Goal: Transaction & Acquisition: Purchase product/service

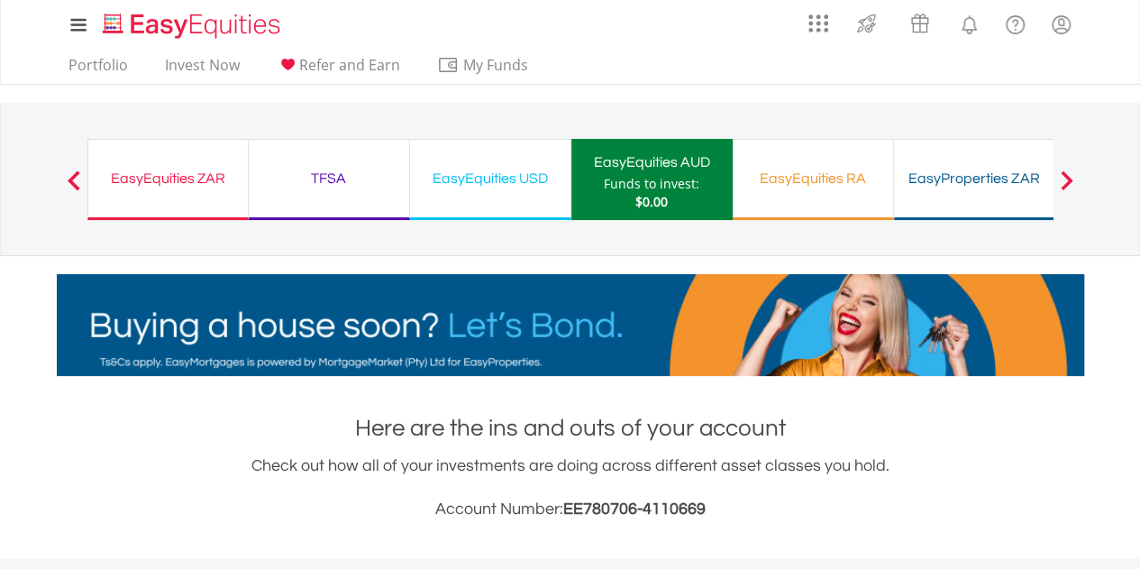
click at [150, 181] on div "EasyEquities ZAR" at bounding box center [168, 178] width 138 height 25
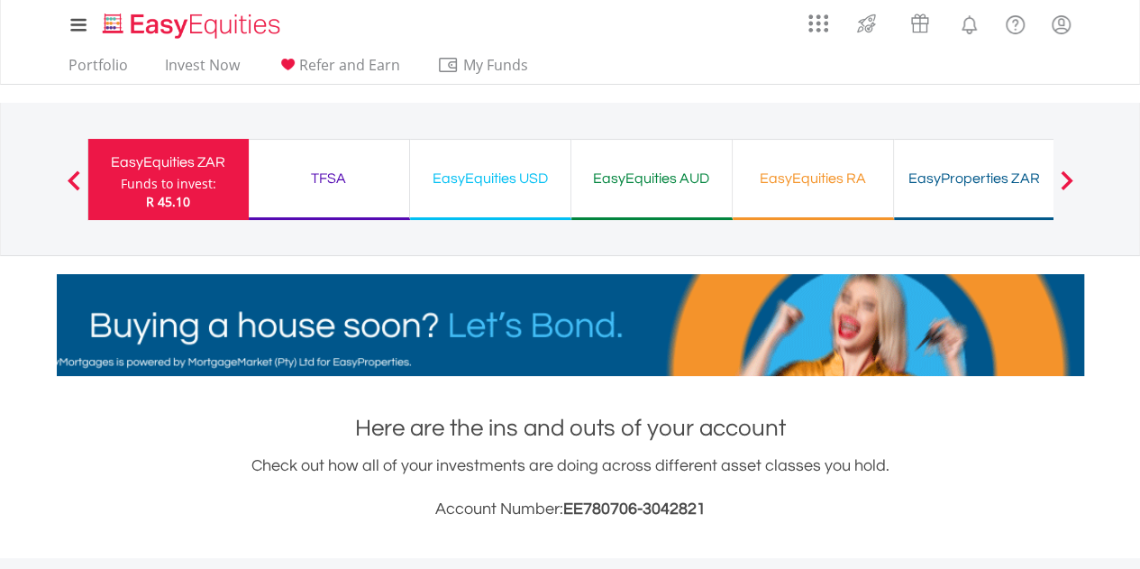
click at [451, 182] on div "EasyEquities USD" at bounding box center [490, 178] width 139 height 25
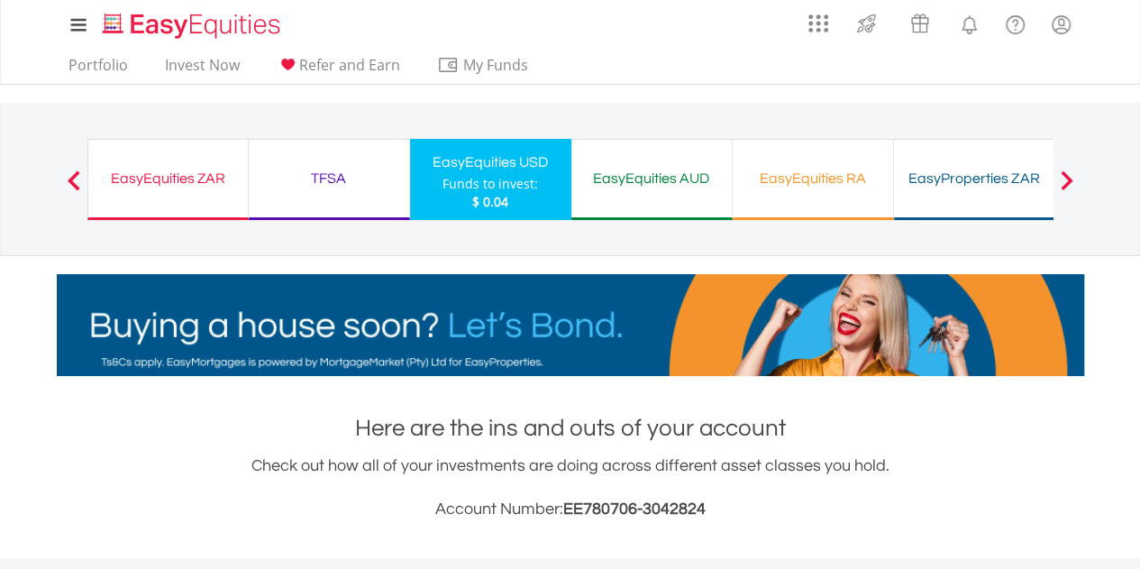
click at [980, 176] on div "EasyProperties ZAR" at bounding box center [974, 178] width 139 height 25
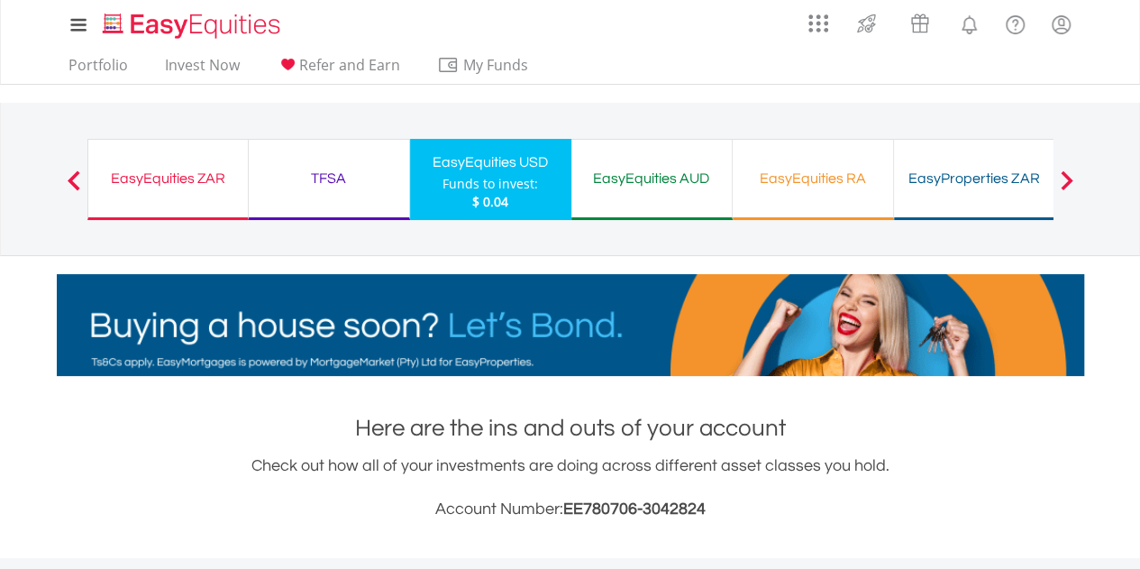
click at [199, 183] on div "EasyEquities ZAR" at bounding box center [168, 178] width 138 height 25
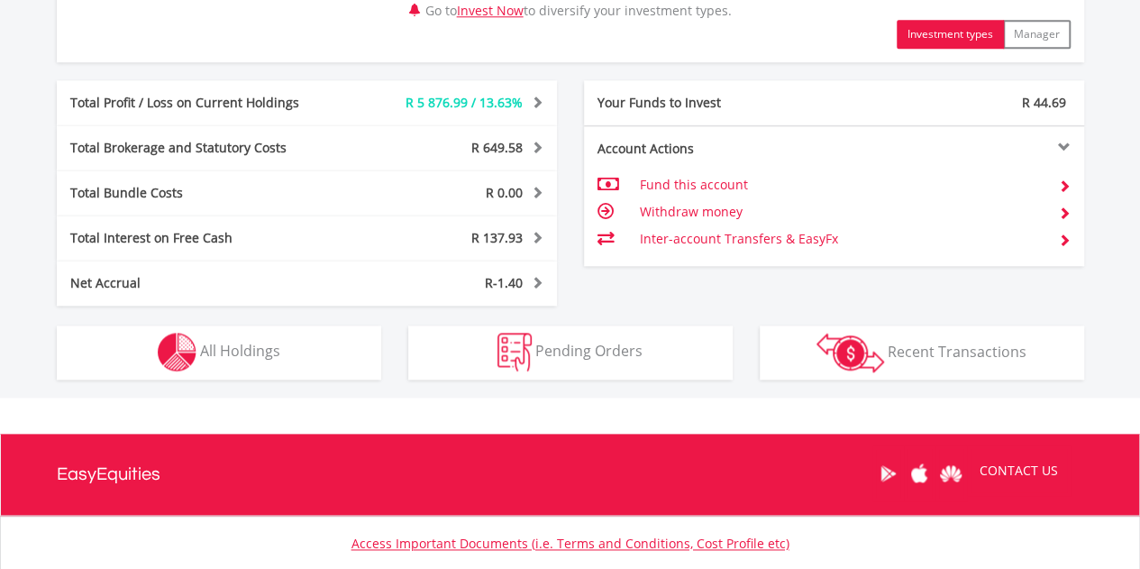
scroll to position [991, 0]
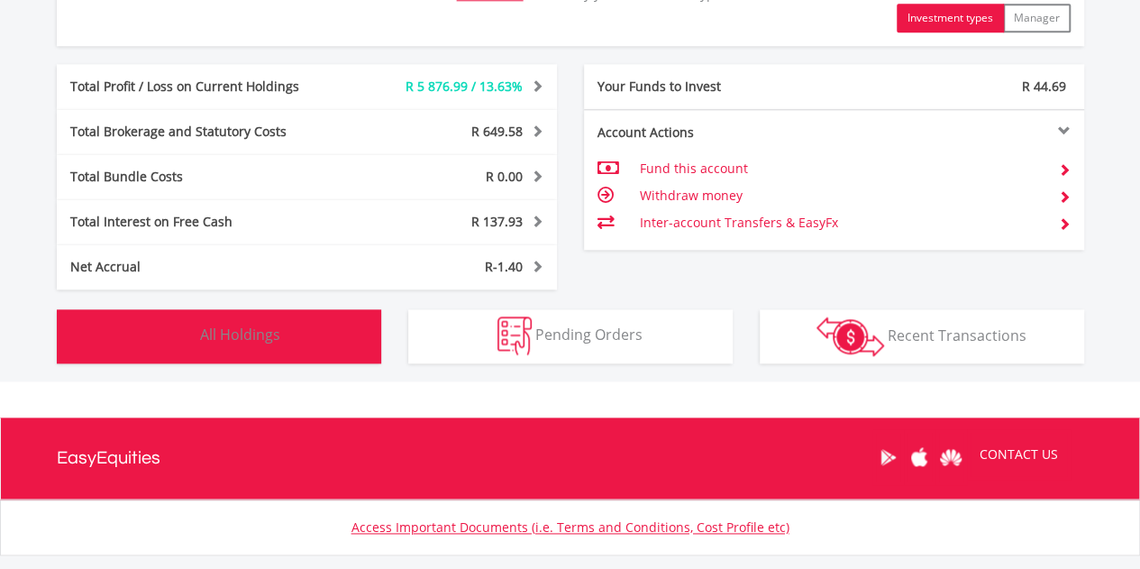
click at [222, 327] on span "All Holdings" at bounding box center [240, 334] width 80 height 20
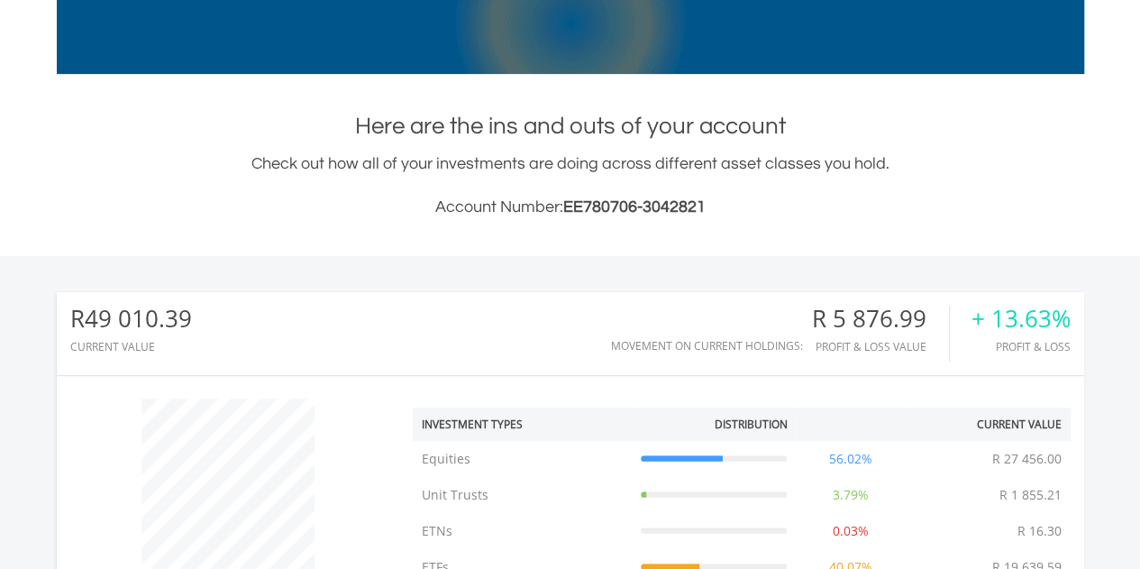
scroll to position [0, 0]
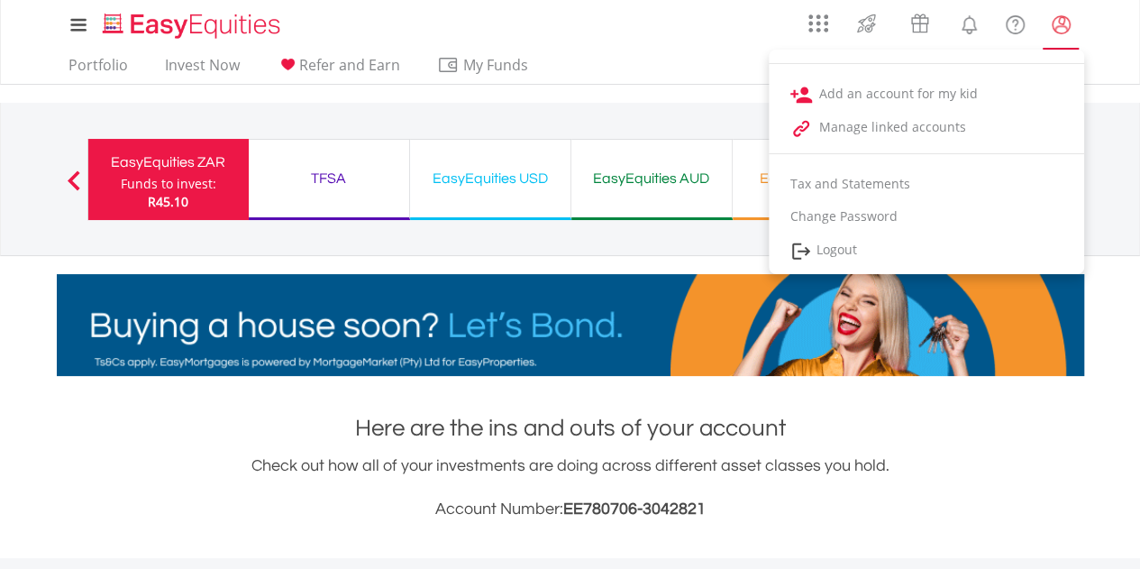
click at [1058, 26] on lord-icon "My Profile" at bounding box center [1061, 25] width 23 height 23
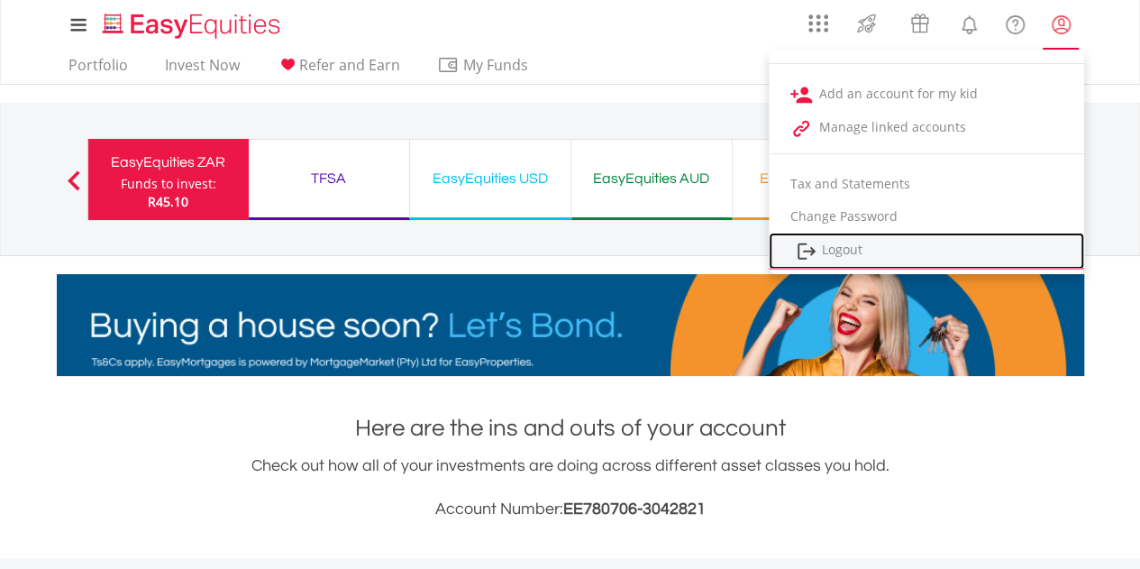
click at [870, 254] on link "Logout" at bounding box center [926, 250] width 315 height 37
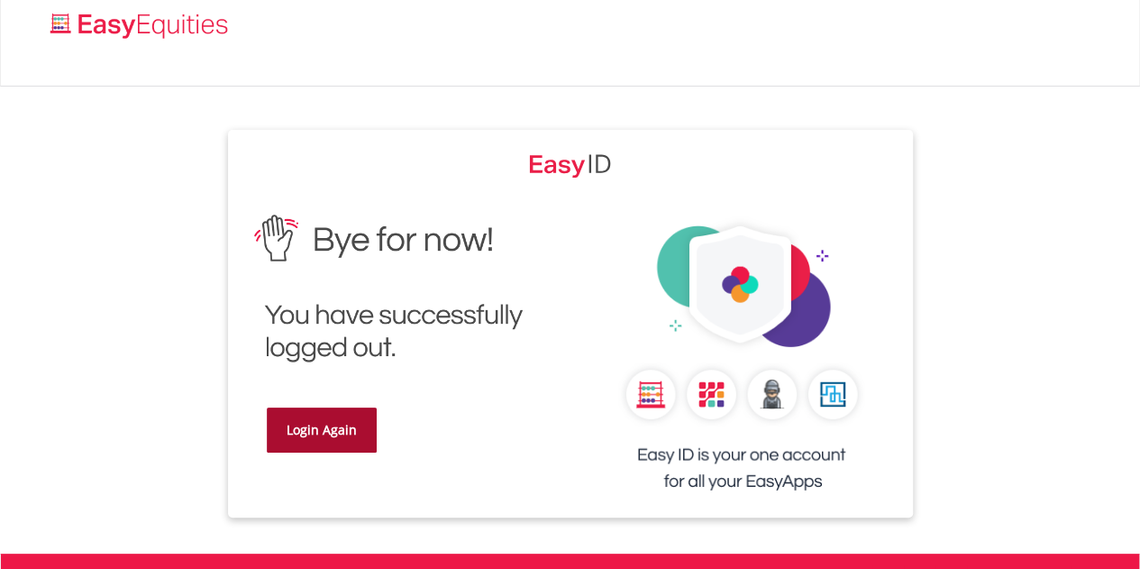
click at [295, 432] on link "Login Again" at bounding box center [322, 429] width 110 height 45
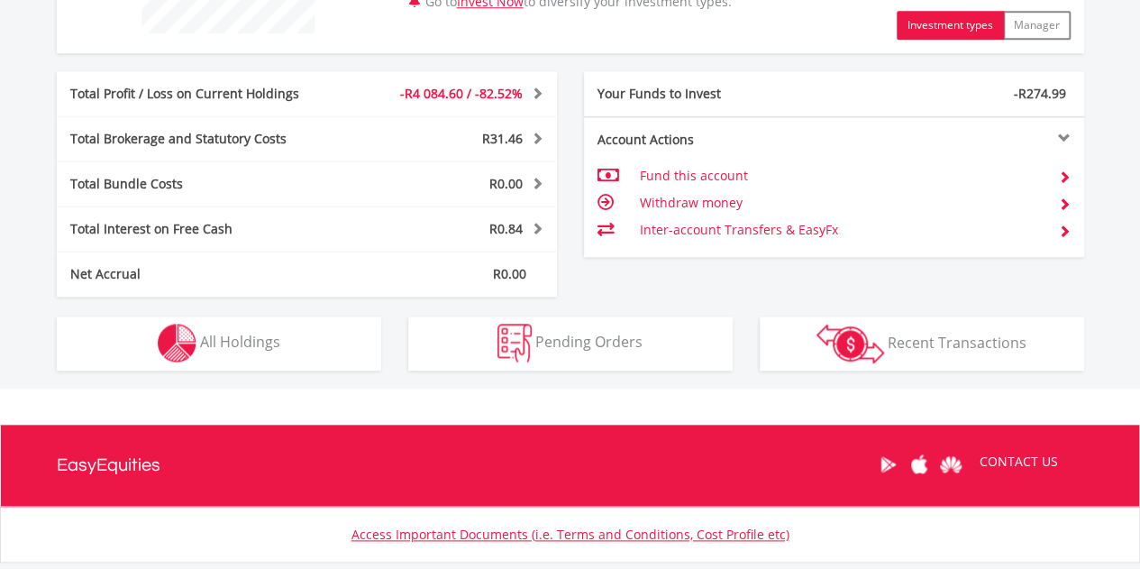
scroll to position [901, 0]
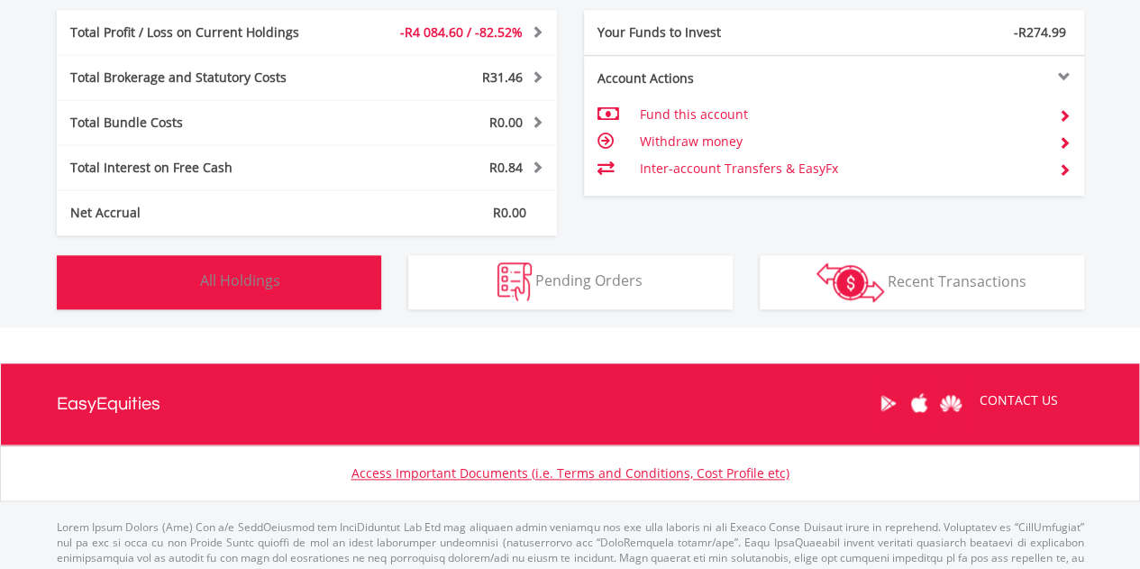
click at [188, 275] on img "button" at bounding box center [177, 281] width 39 height 39
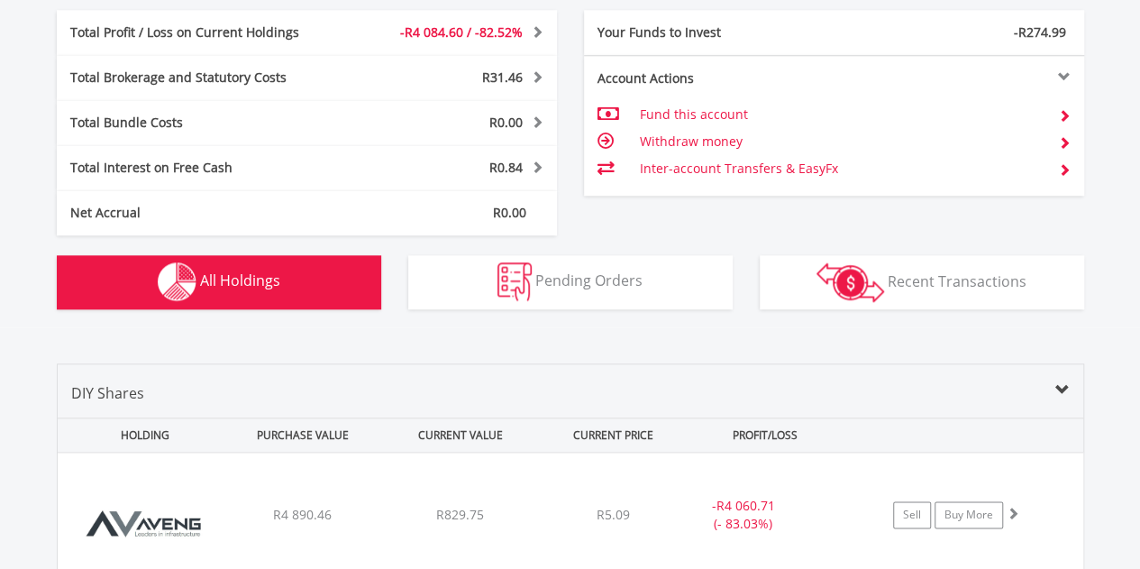
scroll to position [1263, 0]
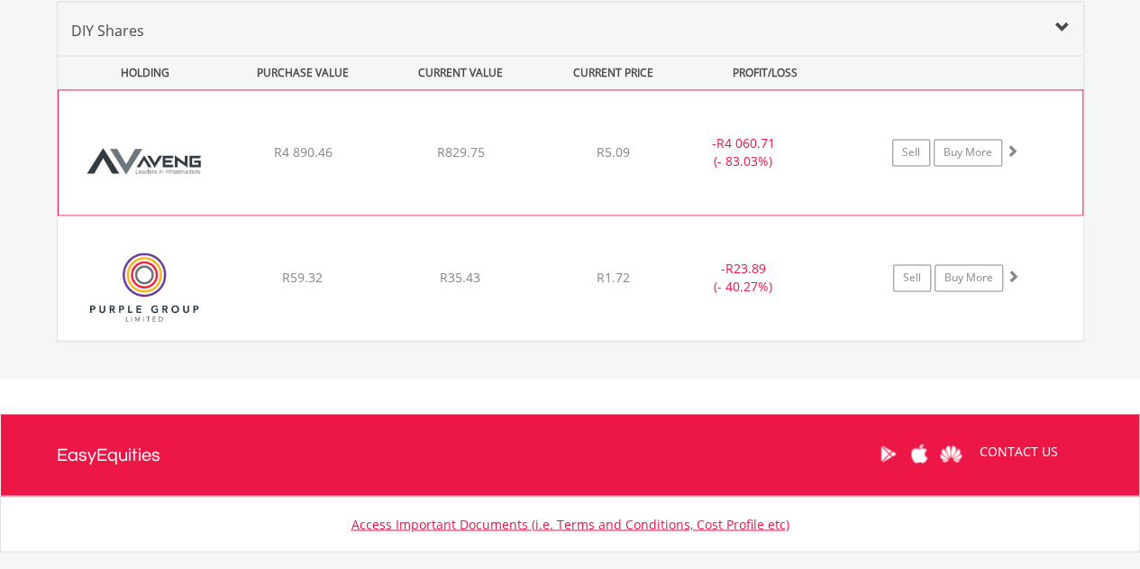
click at [159, 155] on img at bounding box center [145, 161] width 155 height 97
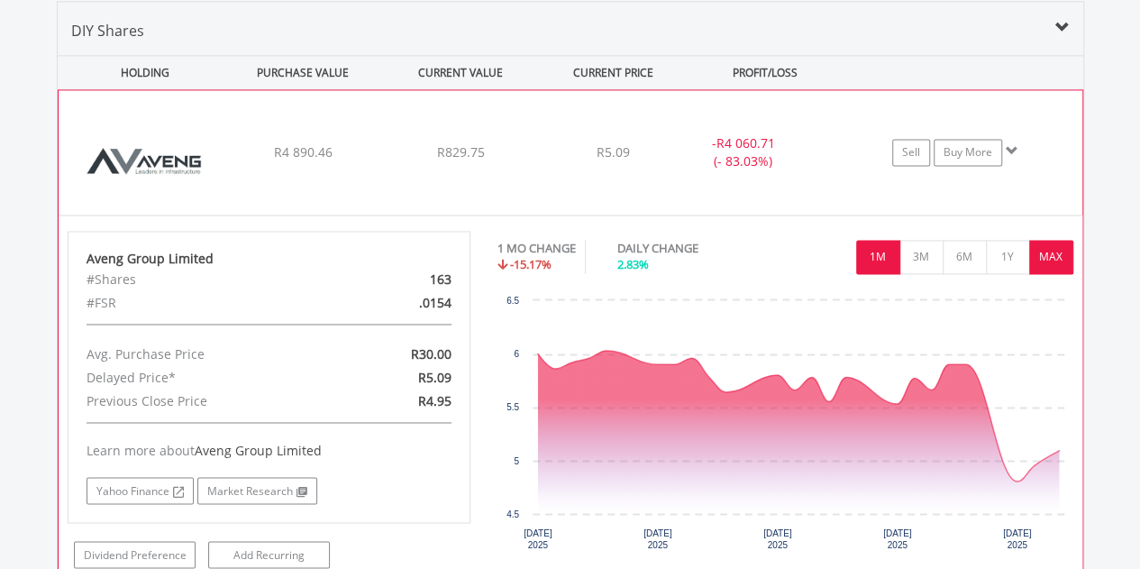
click at [1045, 253] on button "MAX" at bounding box center [1051, 257] width 44 height 34
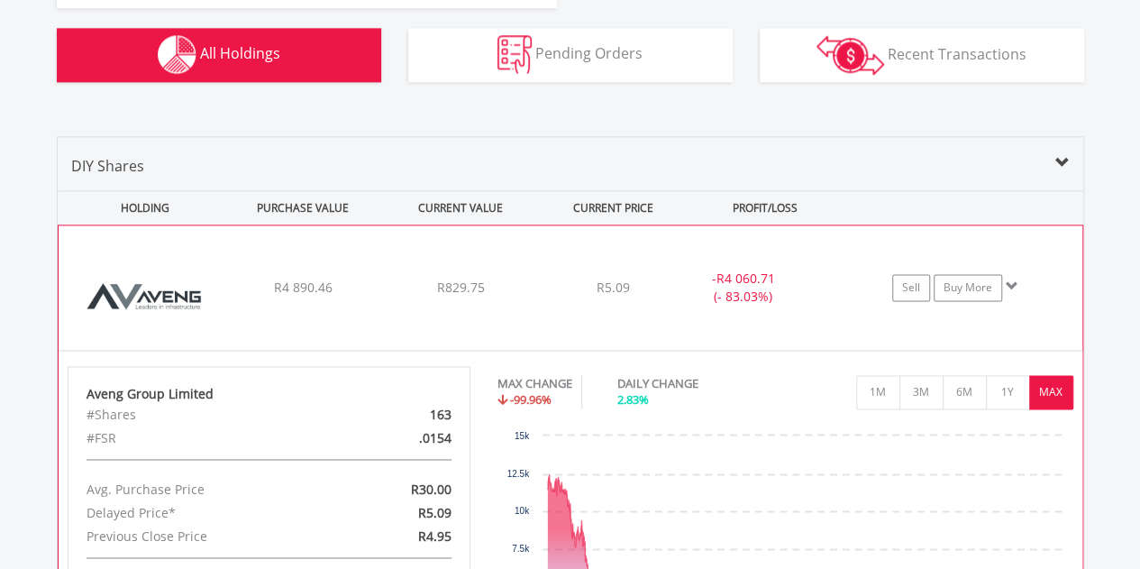
scroll to position [1099, 0]
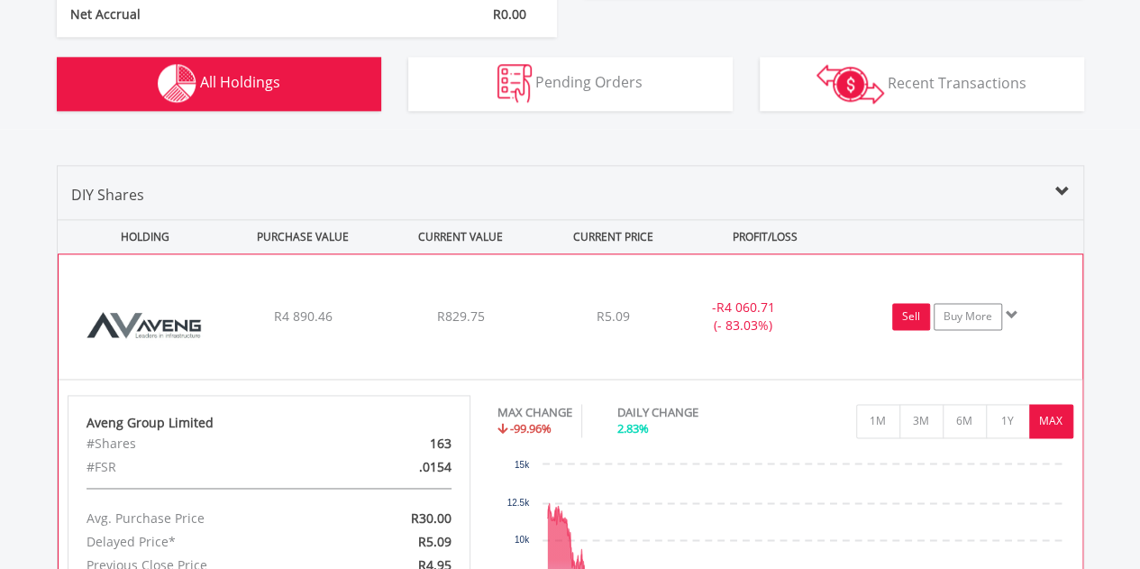
click at [914, 314] on link "Sell" at bounding box center [911, 316] width 38 height 27
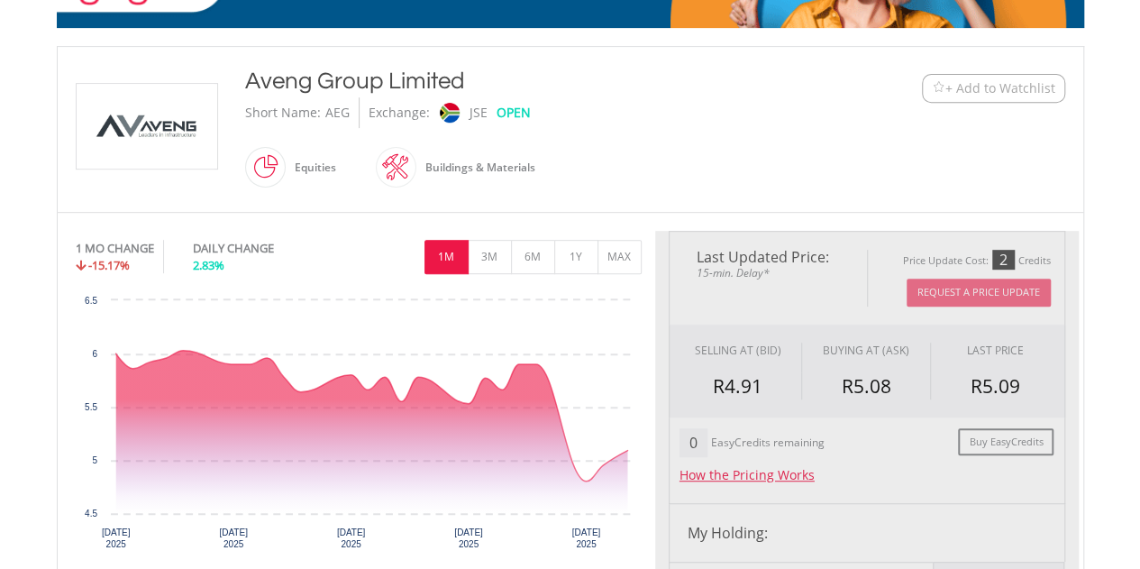
scroll to position [360, 0]
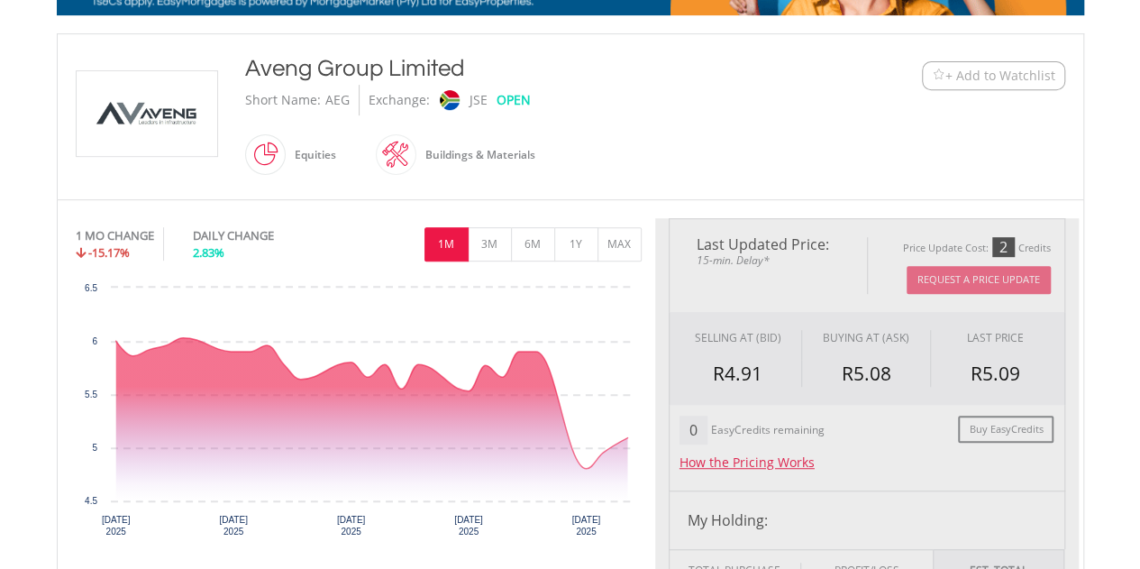
type input "******"
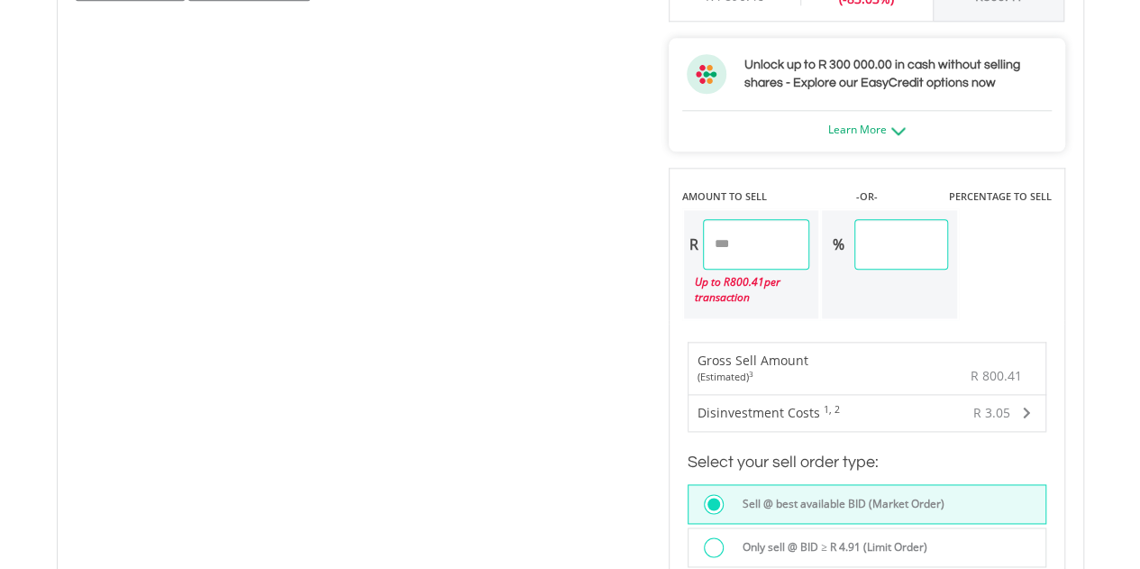
scroll to position [1442, 0]
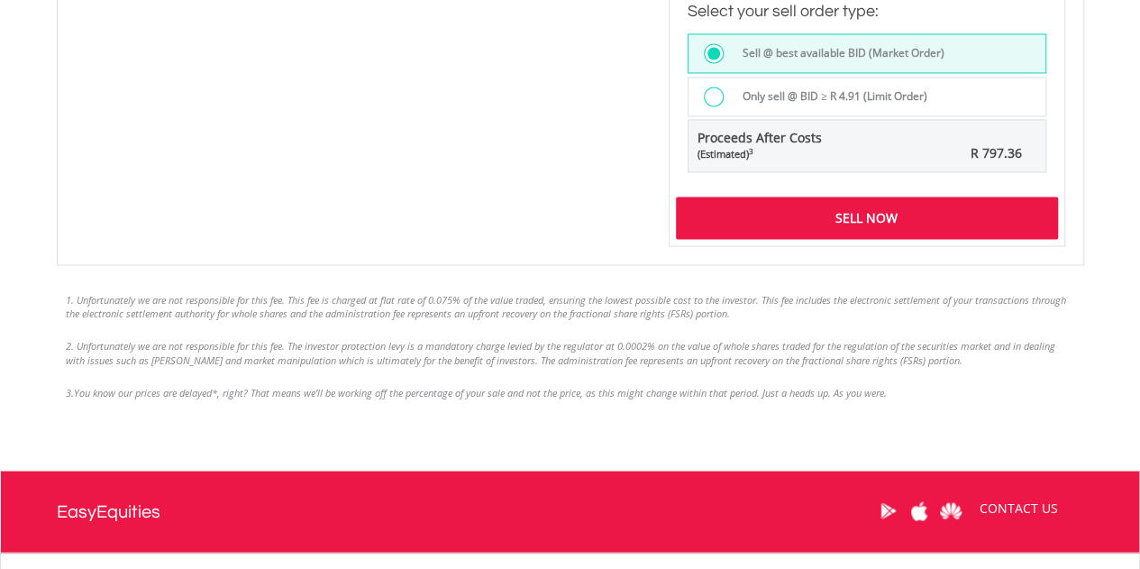
click at [898, 210] on div "Sell Now" at bounding box center [867, 216] width 382 height 41
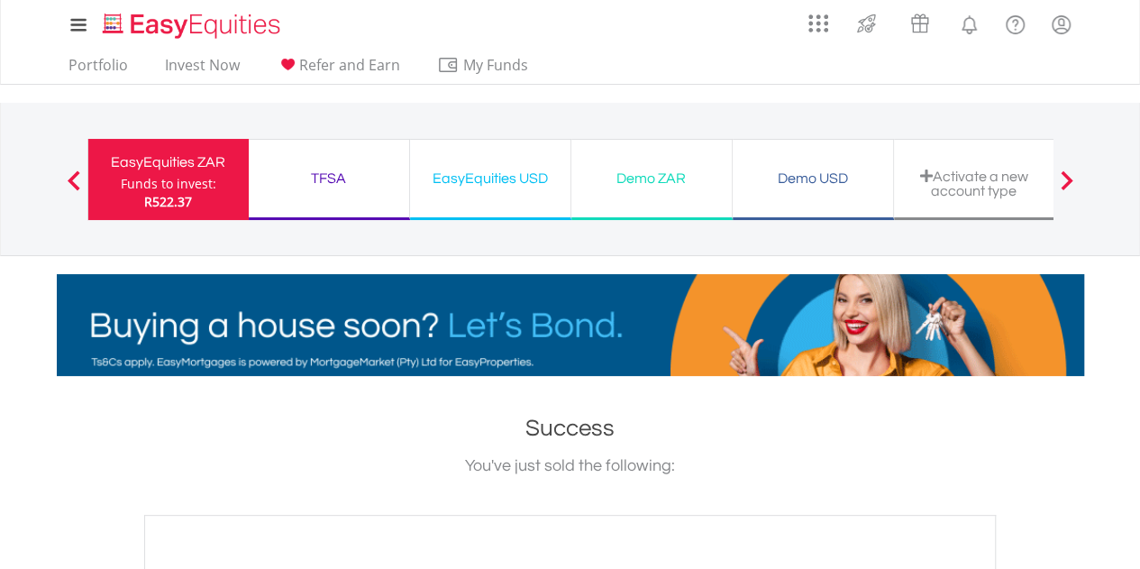
click at [182, 181] on div "Funds to invest:" at bounding box center [169, 184] width 96 height 18
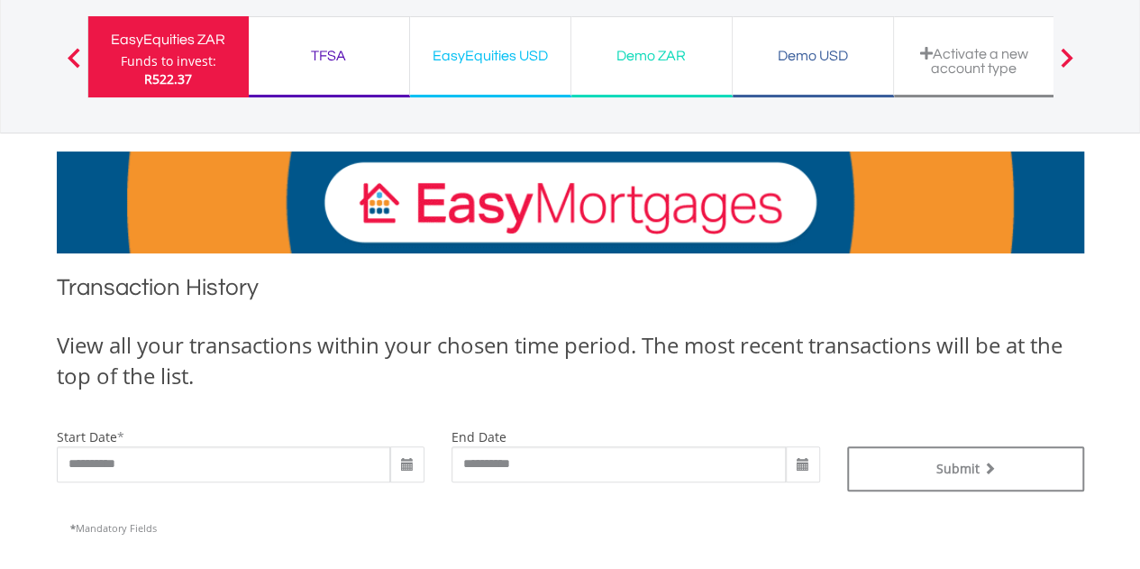
scroll to position [270, 0]
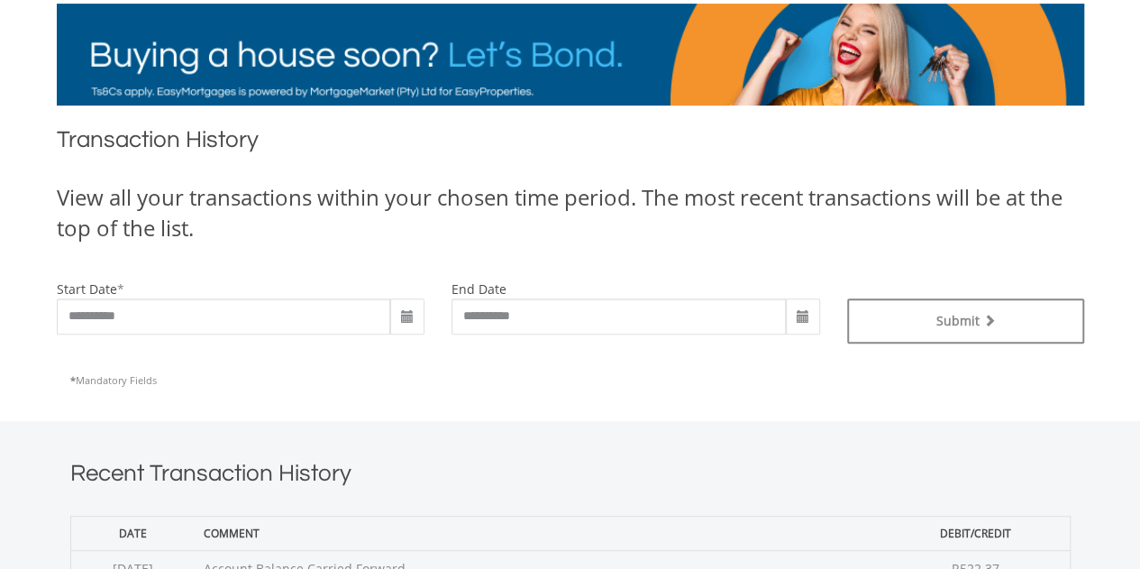
click at [409, 318] on span at bounding box center [407, 317] width 14 height 14
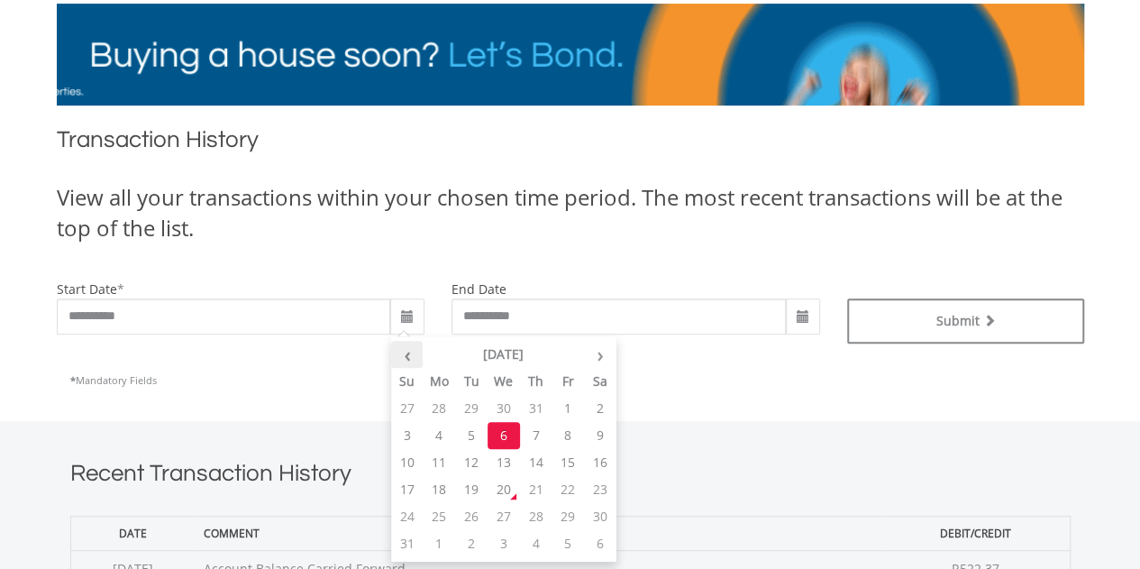
click at [409, 354] on th "‹" at bounding box center [407, 354] width 32 height 27
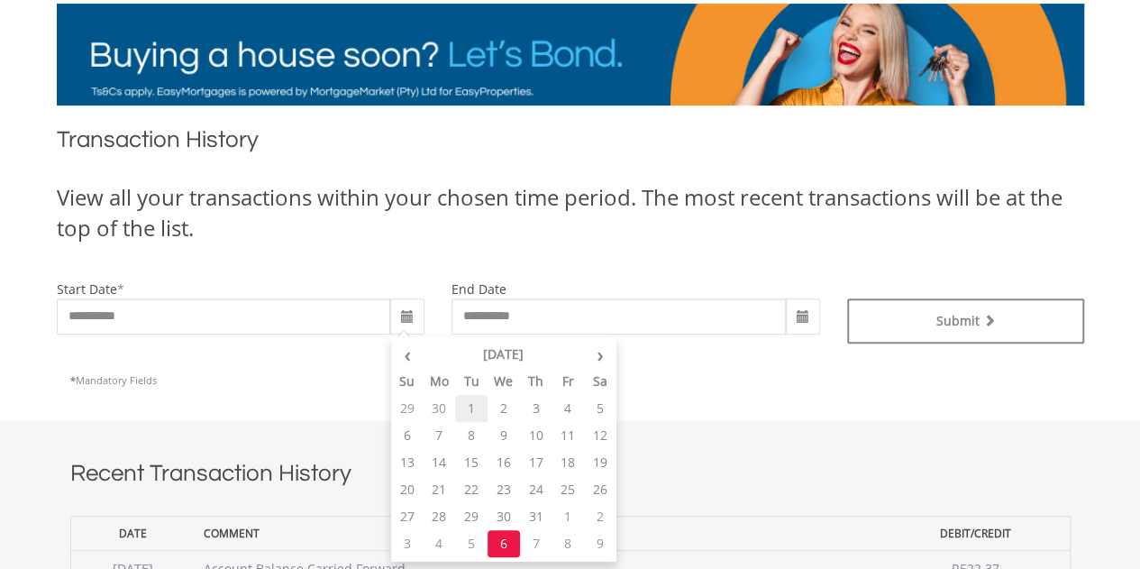
click at [469, 399] on td "1" at bounding box center [471, 408] width 32 height 27
type input "**********"
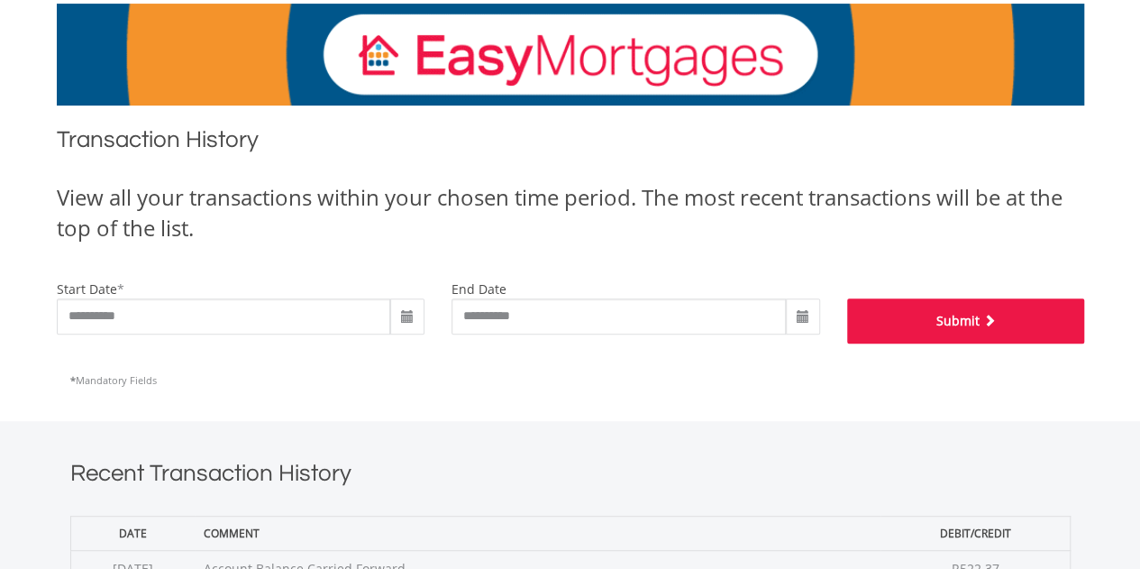
click at [946, 325] on button "Submit" at bounding box center [965, 320] width 237 height 45
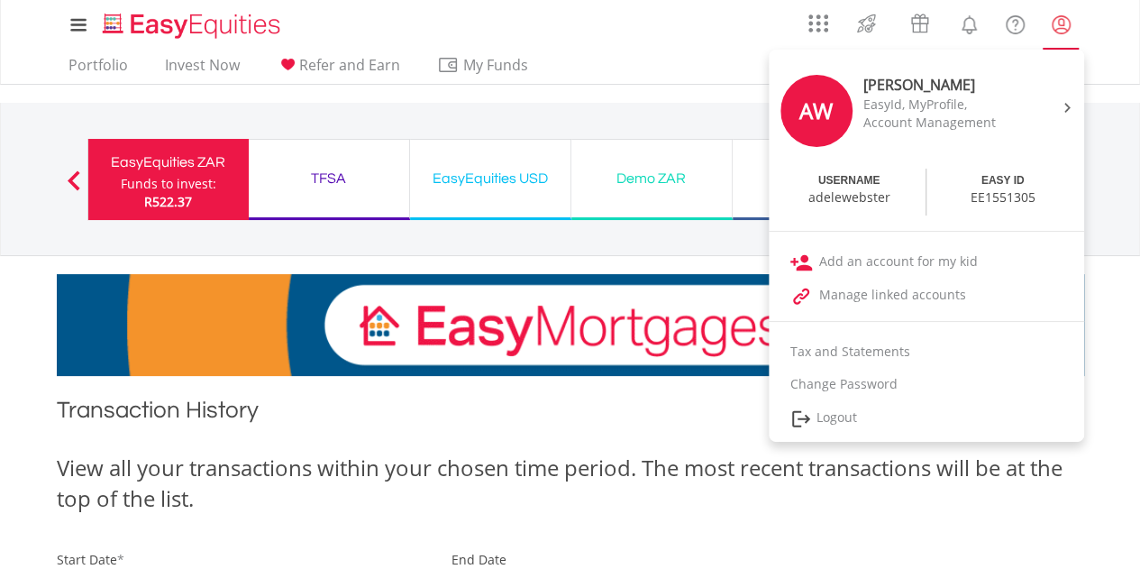
click at [1060, 23] on lord-icon "My Profile" at bounding box center [1061, 25] width 23 height 23
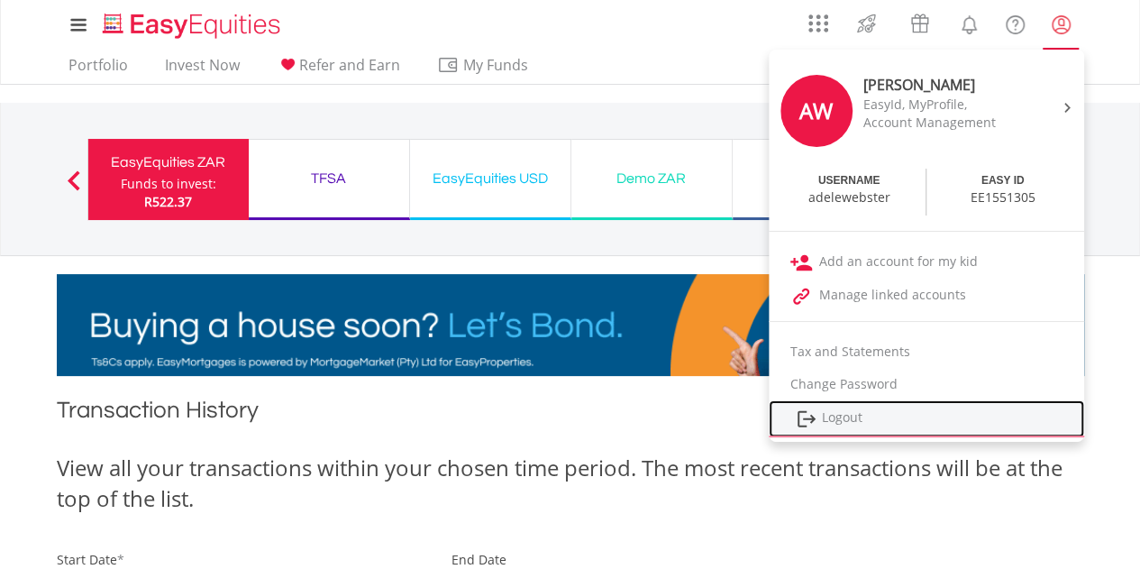
click at [842, 414] on link "Logout" at bounding box center [926, 418] width 315 height 37
